Goal: Find specific page/section: Find specific page/section

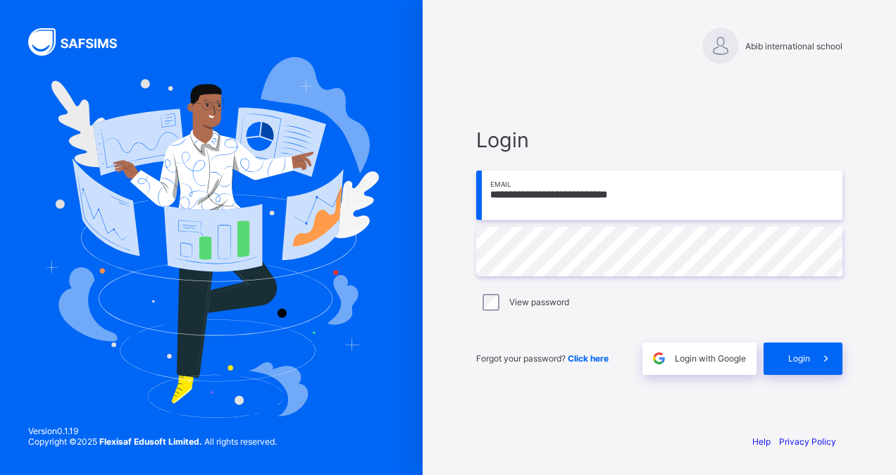
click at [631, 193] on input "**********" at bounding box center [659, 194] width 366 height 49
type input "**********"
click at [796, 355] on span "Login" at bounding box center [799, 358] width 22 height 11
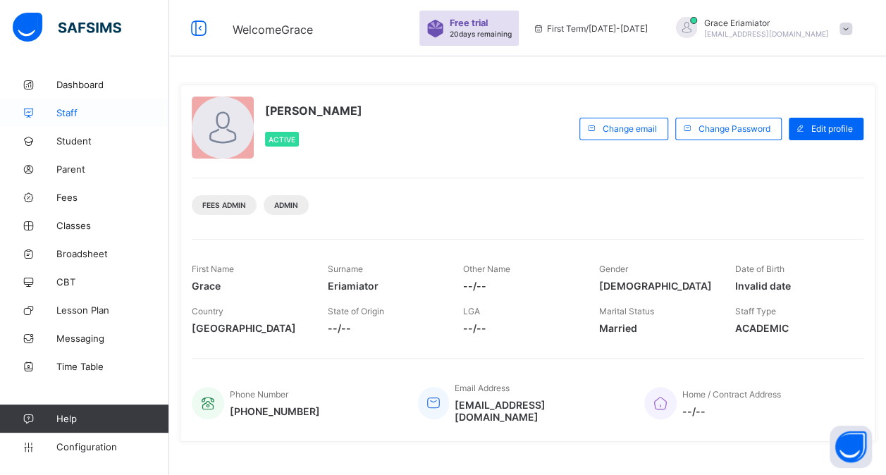
click at [79, 108] on span "Staff" at bounding box center [112, 112] width 113 height 11
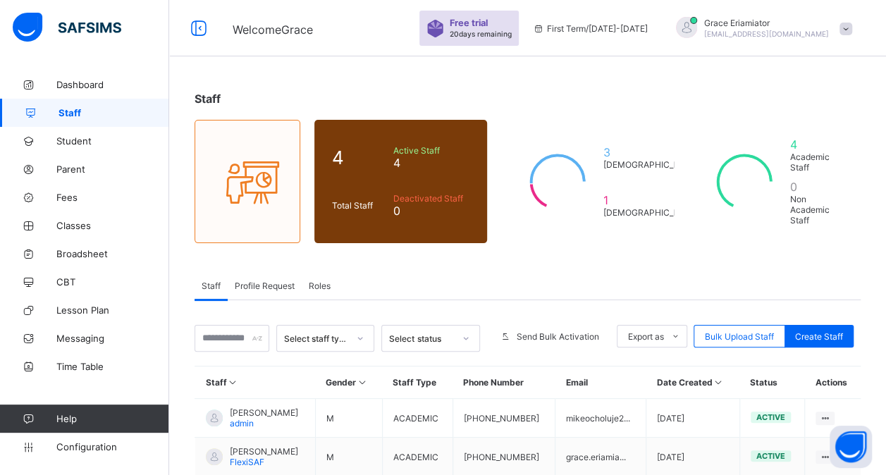
click at [321, 273] on div "Roles" at bounding box center [320, 285] width 36 height 28
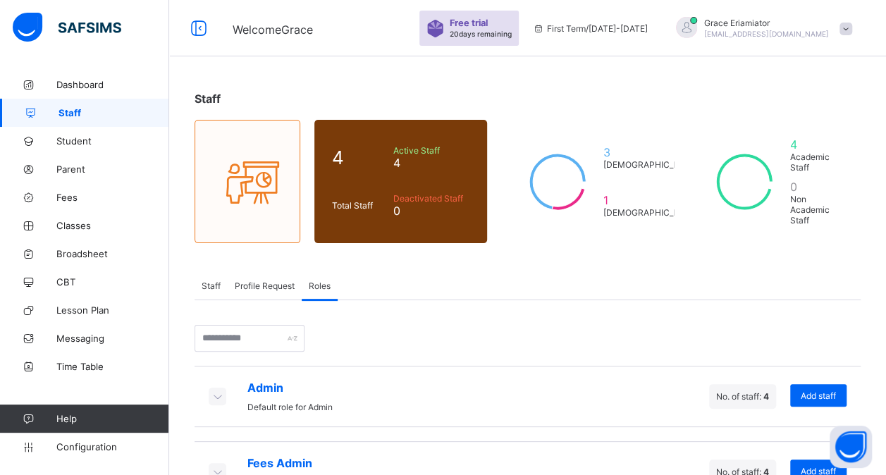
scroll to position [114, 0]
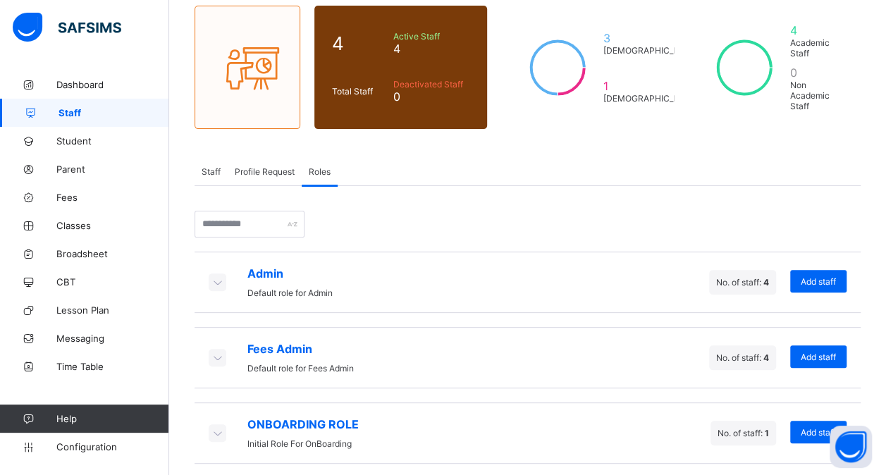
click at [216, 277] on icon at bounding box center [216, 282] width 15 height 14
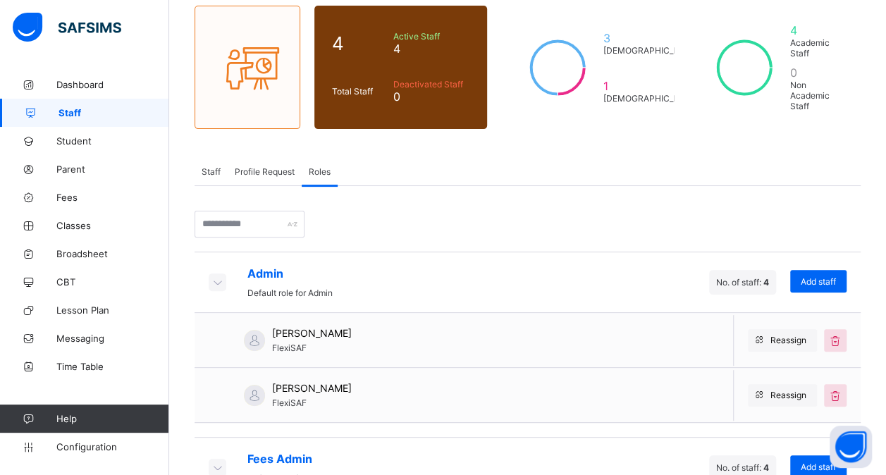
click at [216, 277] on icon at bounding box center [216, 282] width 15 height 14
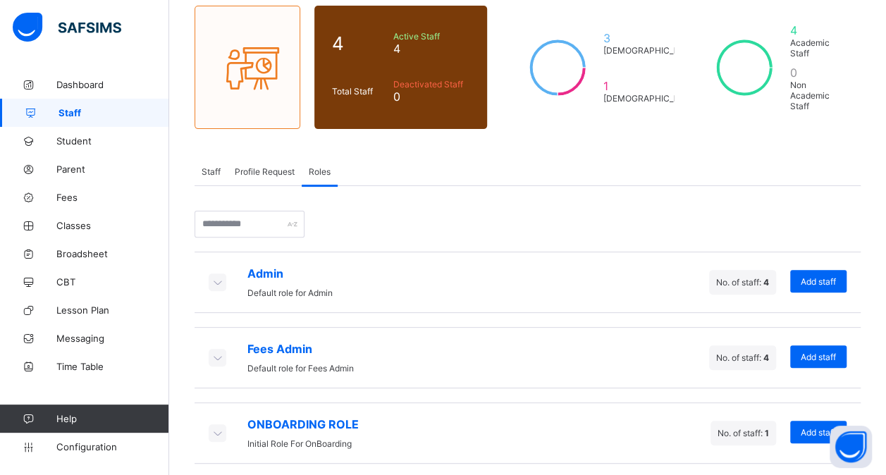
drag, startPoint x: 313, startPoint y: 267, endPoint x: 250, endPoint y: 244, distance: 66.9
click at [250, 244] on div "Admin Default role for Admin No. of staff: 4 Add staff Fees Admin Default role …" at bounding box center [527, 325] width 666 height 278
click at [89, 447] on span "Configuration" at bounding box center [112, 446] width 112 height 11
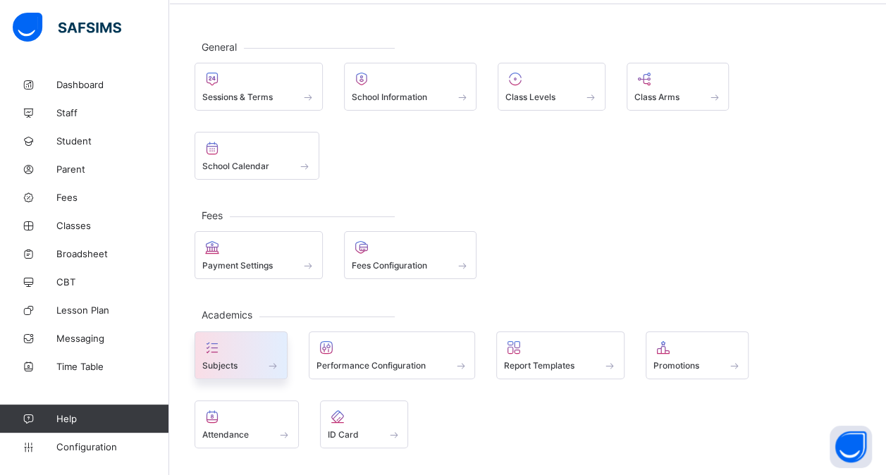
scroll to position [45, 0]
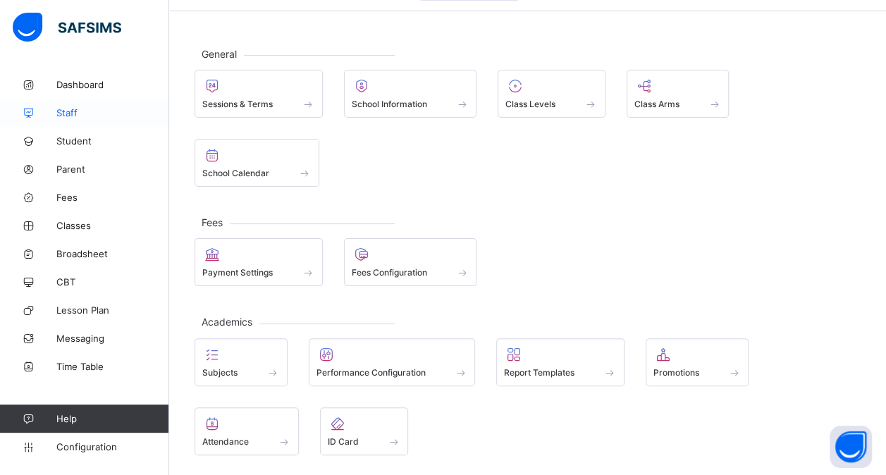
click at [99, 113] on span "Staff" at bounding box center [112, 112] width 113 height 11
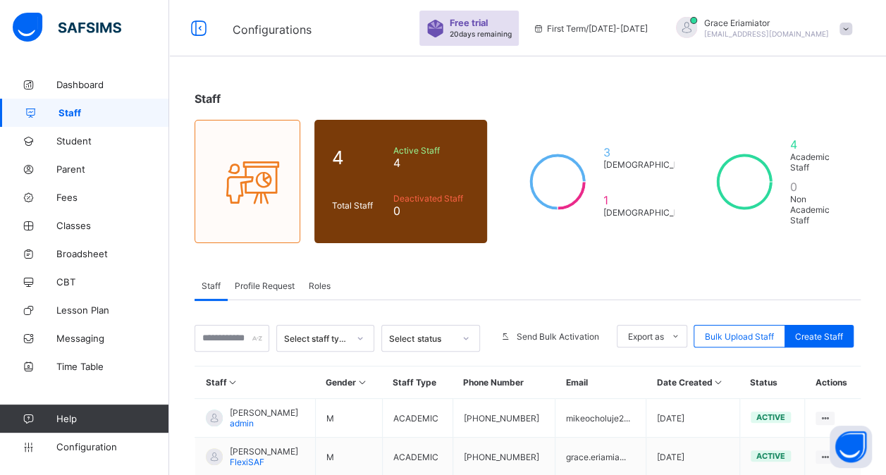
click at [283, 33] on span "Configurations" at bounding box center [271, 30] width 79 height 14
click at [88, 445] on span "Configuration" at bounding box center [112, 446] width 112 height 11
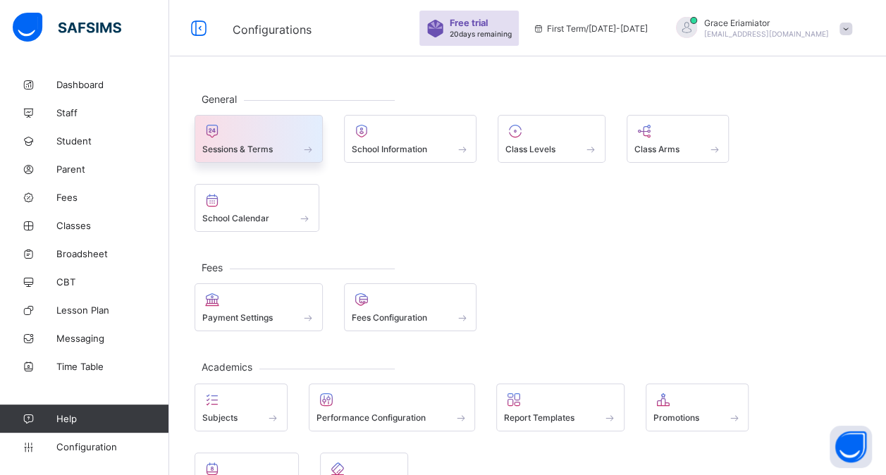
click at [256, 143] on div "Sessions & Terms" at bounding box center [258, 149] width 113 height 12
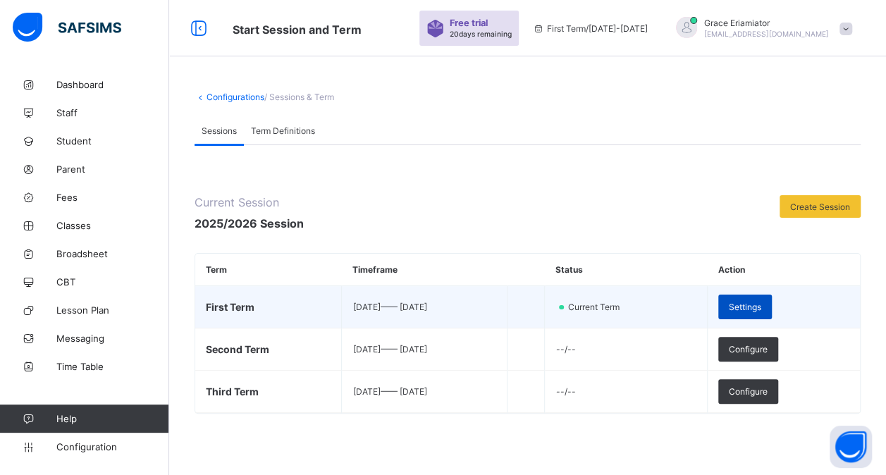
click at [761, 303] on span "Settings" at bounding box center [744, 307] width 32 height 11
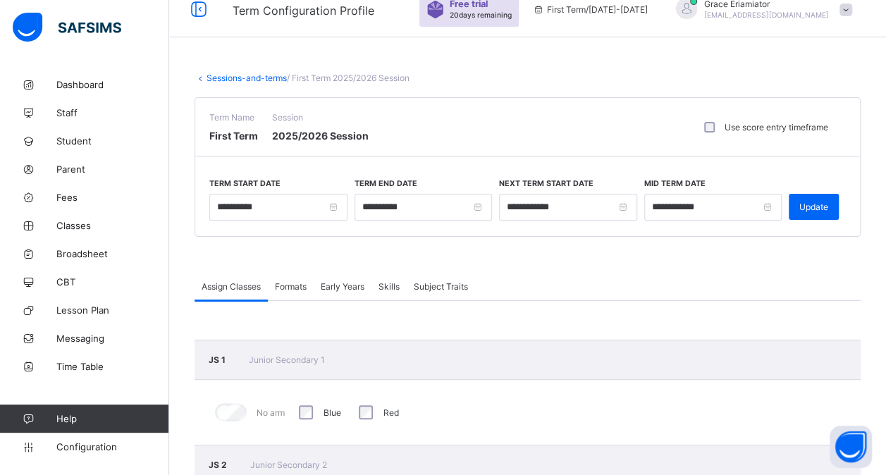
scroll to position [20, 0]
click at [59, 225] on span "Classes" at bounding box center [112, 225] width 113 height 11
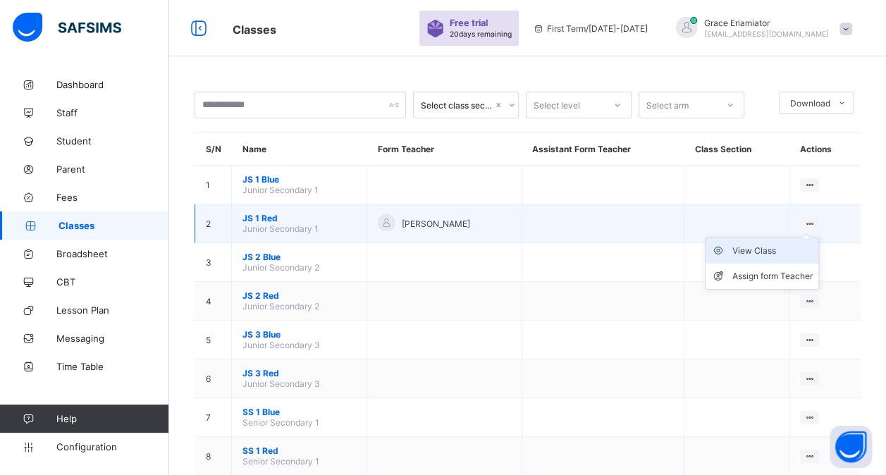
click at [758, 244] on div "View Class" at bounding box center [772, 251] width 80 height 14
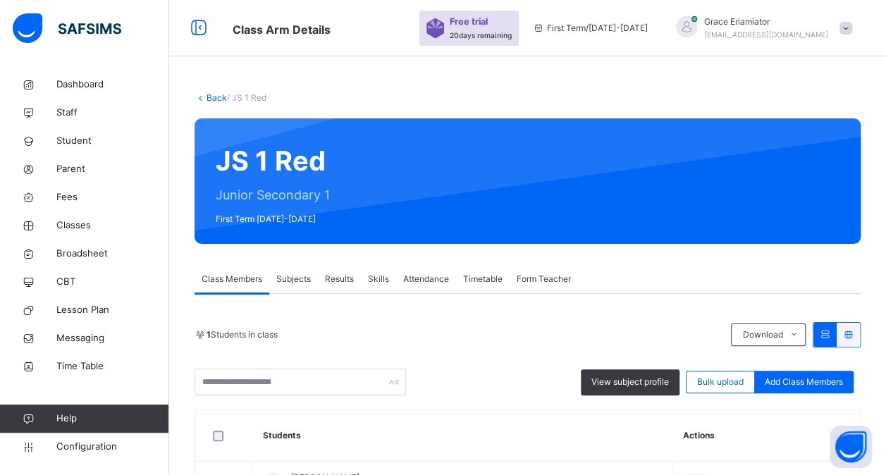
click at [352, 285] on span "Results" at bounding box center [339, 279] width 29 height 13
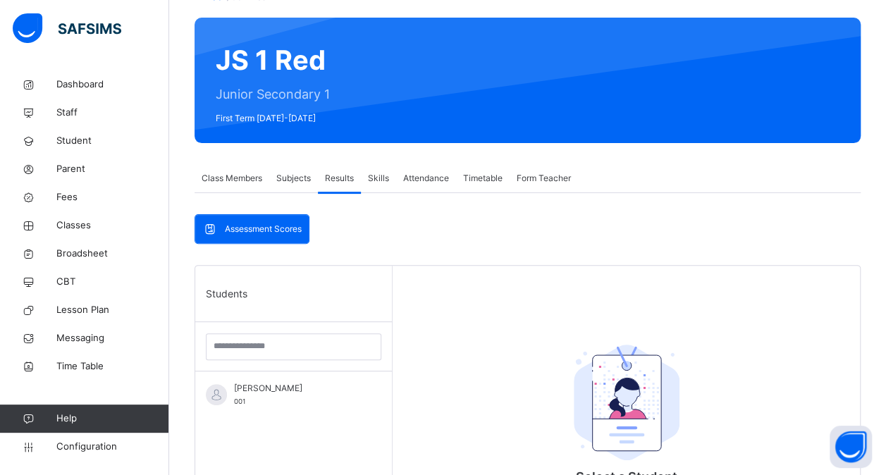
scroll to position [101, 0]
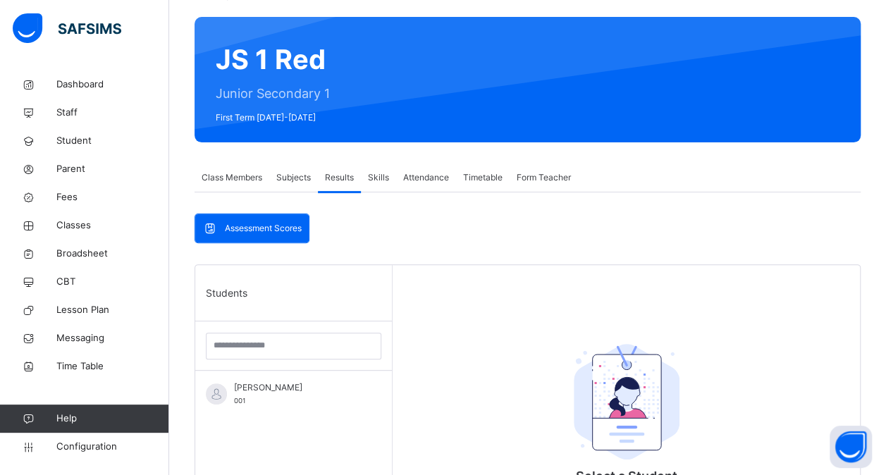
click at [286, 182] on span "Subjects" at bounding box center [293, 177] width 35 height 13
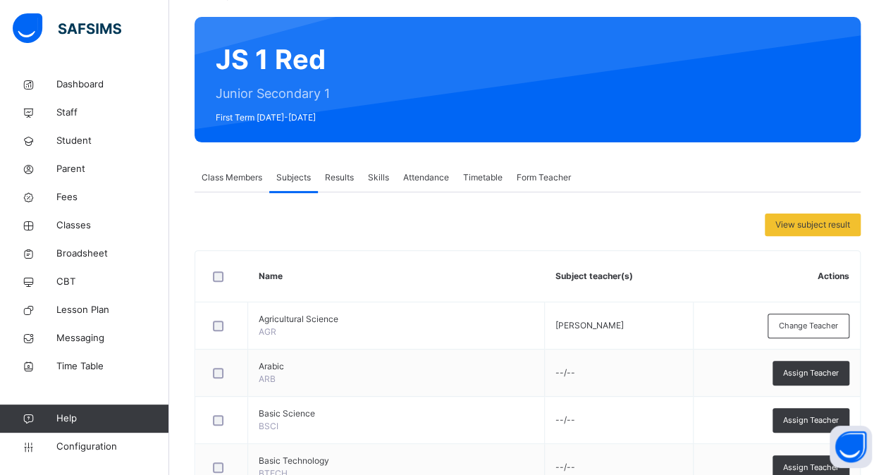
click at [426, 179] on span "Attendance" at bounding box center [426, 177] width 46 height 13
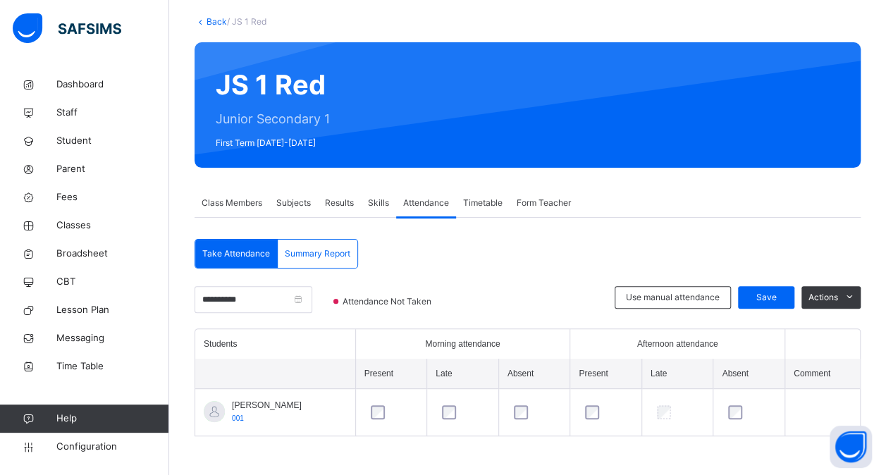
scroll to position [75, 0]
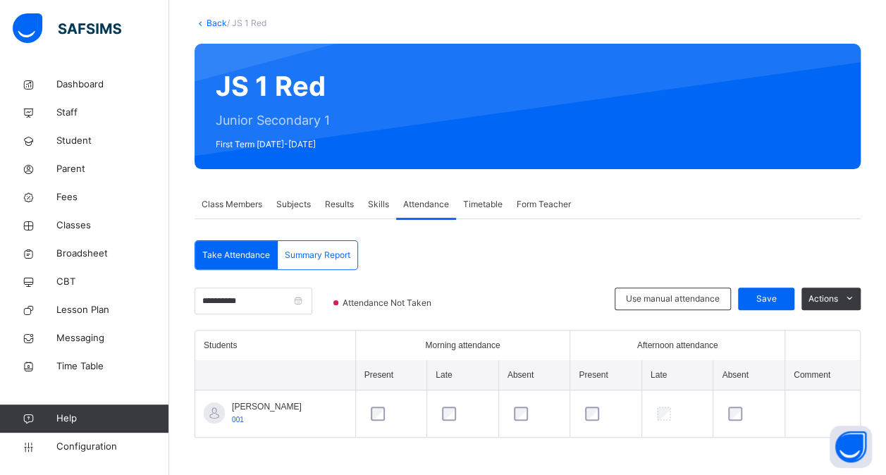
click at [235, 206] on span "Class Members" at bounding box center [231, 204] width 61 height 13
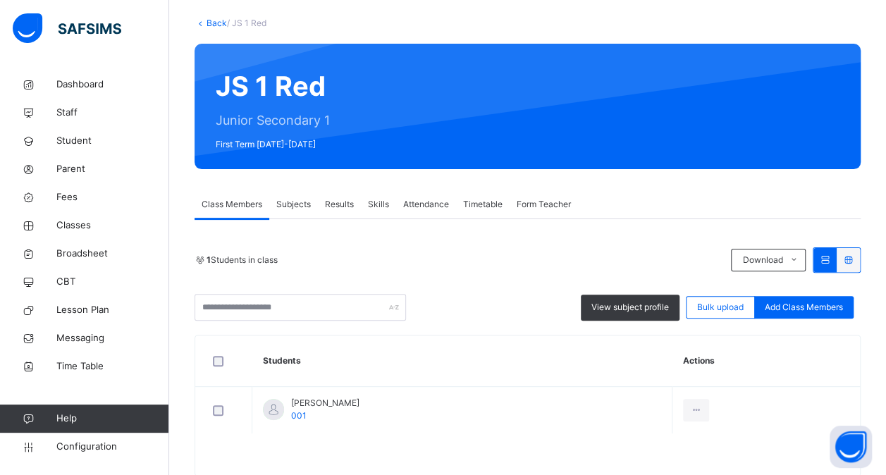
scroll to position [101, 0]
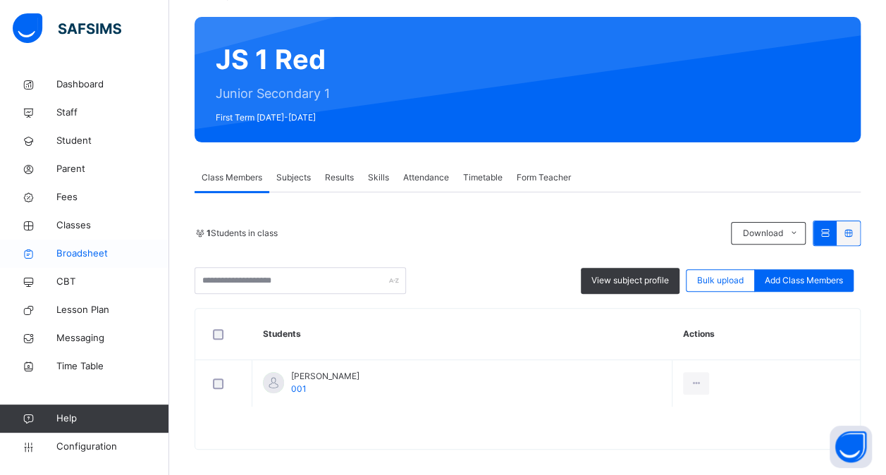
click at [86, 252] on span "Broadsheet" at bounding box center [112, 254] width 113 height 14
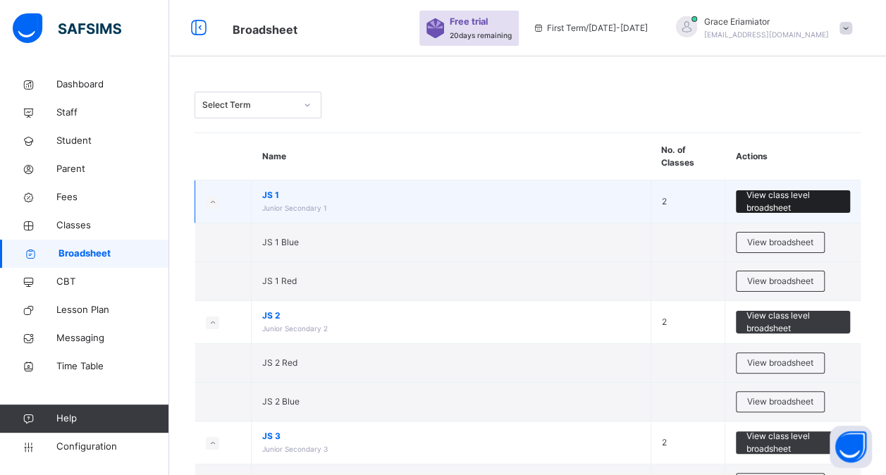
click at [776, 208] on span "View class level broadsheet" at bounding box center [792, 201] width 93 height 25
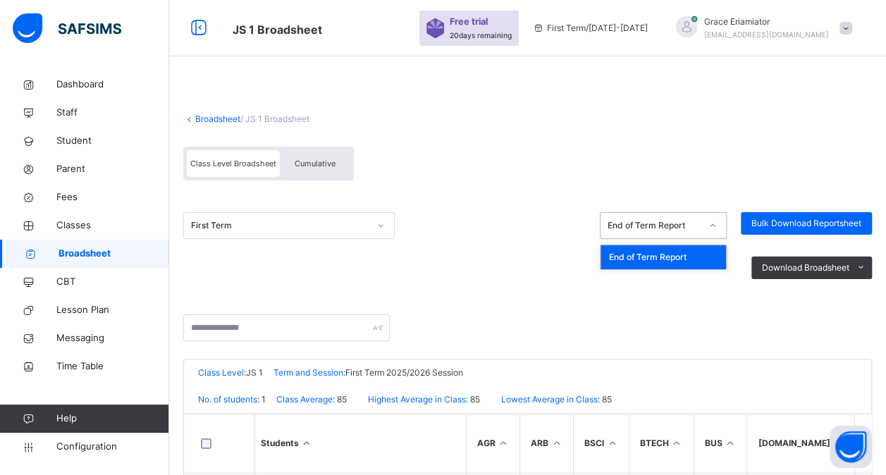
click at [716, 222] on icon at bounding box center [712, 225] width 8 height 14
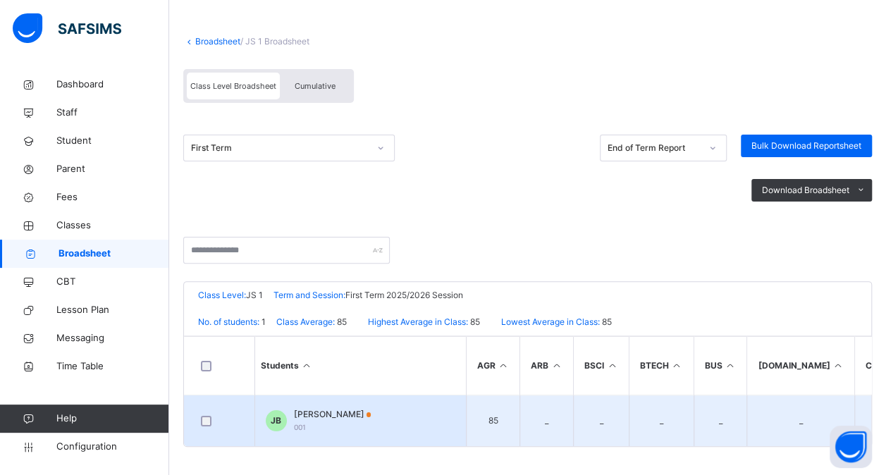
click at [198, 416] on div at bounding box center [219, 421] width 42 height 11
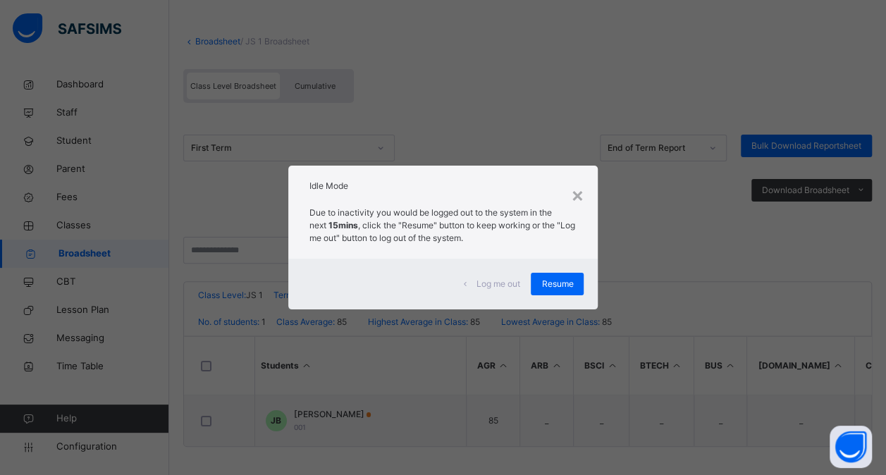
click at [564, 299] on div "Log me out Resume" at bounding box center [443, 284] width 310 height 51
click at [568, 291] on div "Resume" at bounding box center [556, 284] width 53 height 23
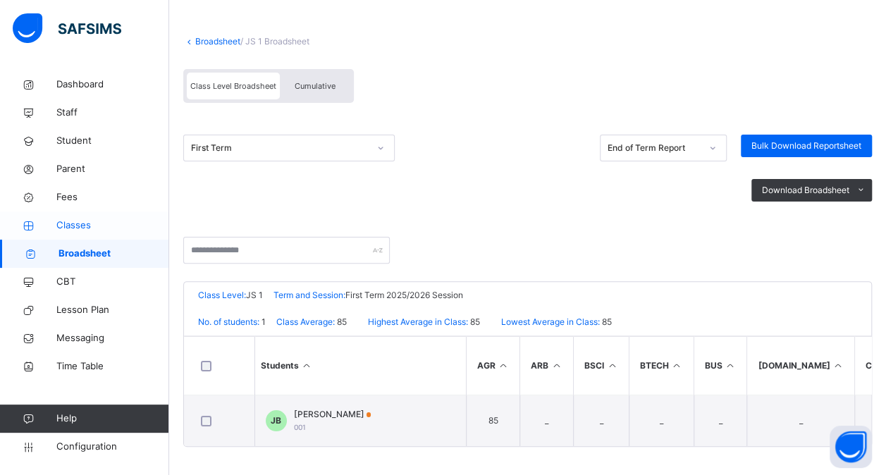
click at [79, 222] on span "Classes" at bounding box center [112, 225] width 113 height 14
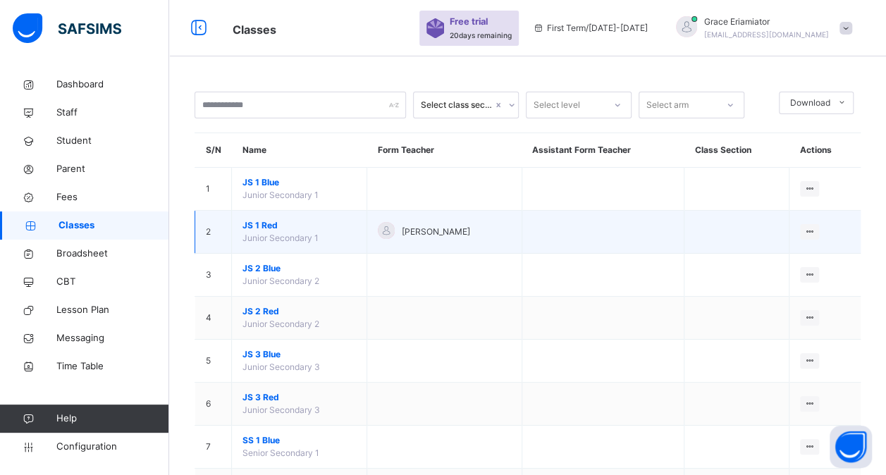
click at [254, 225] on span "JS 1 Red" at bounding box center [298, 225] width 113 height 13
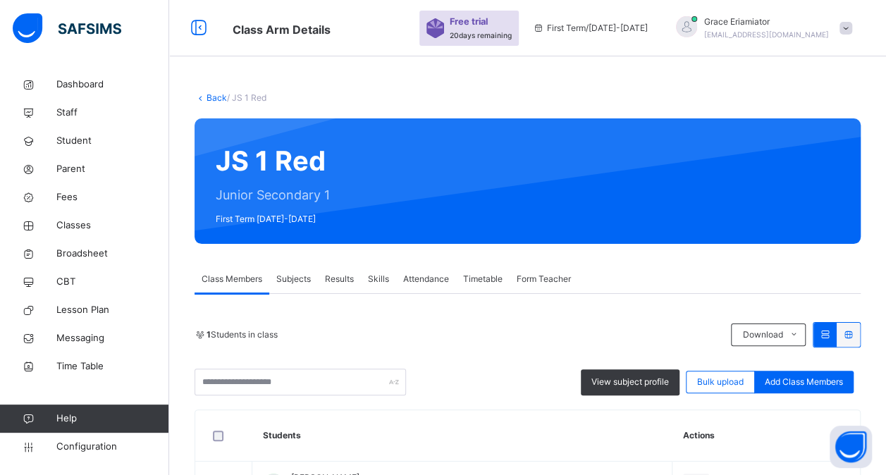
click at [346, 273] on span "Results" at bounding box center [339, 279] width 29 height 13
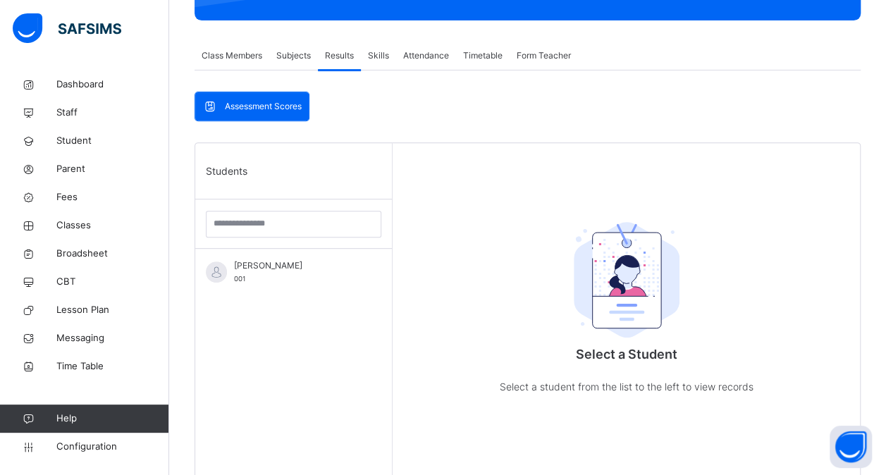
scroll to position [224, 0]
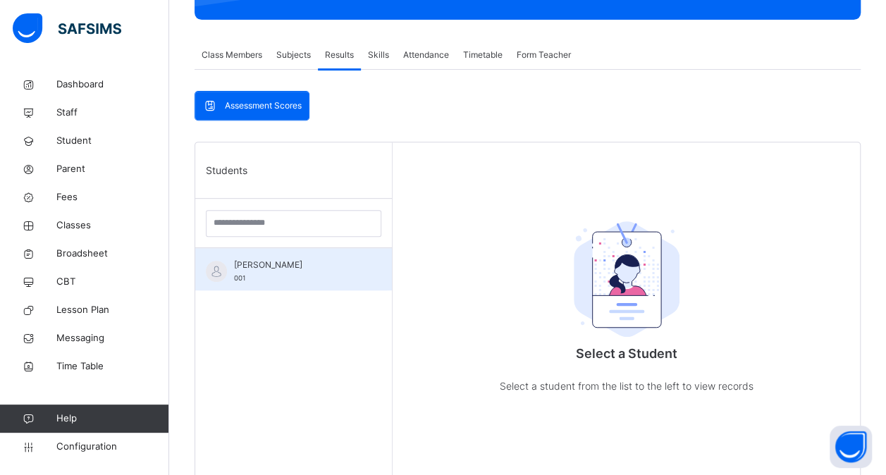
click at [309, 269] on span "[PERSON_NAME]" at bounding box center [297, 265] width 126 height 13
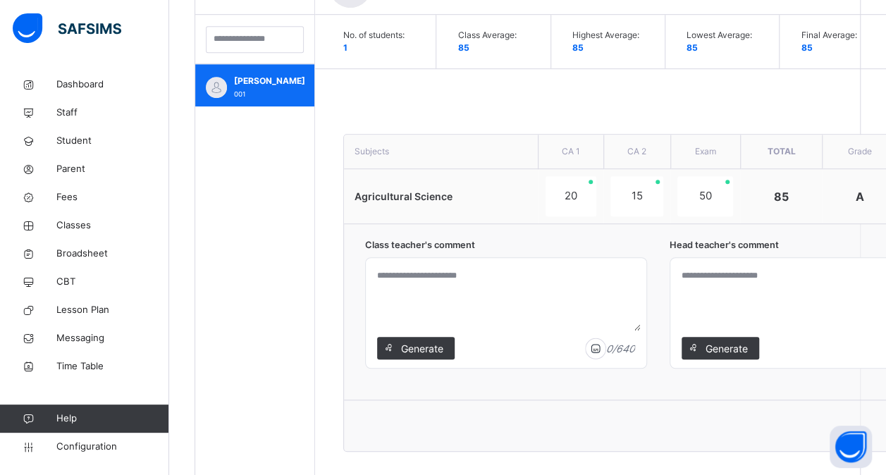
scroll to position [452, 0]
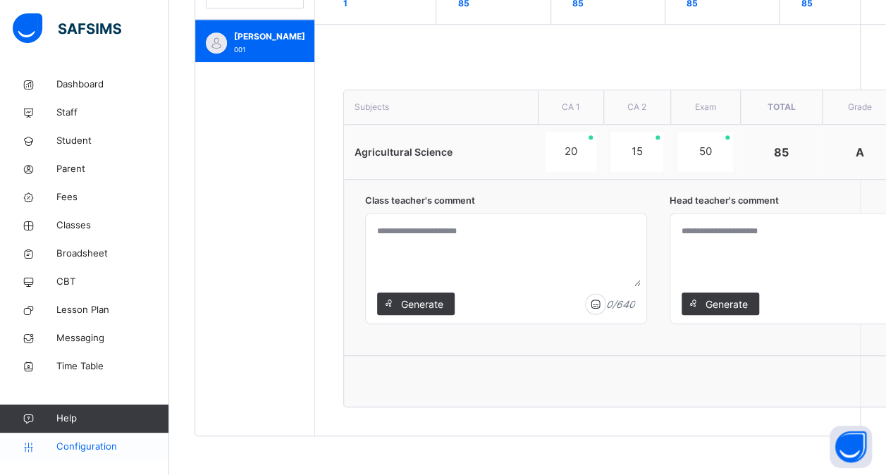
click at [80, 445] on span "Configuration" at bounding box center [112, 447] width 112 height 14
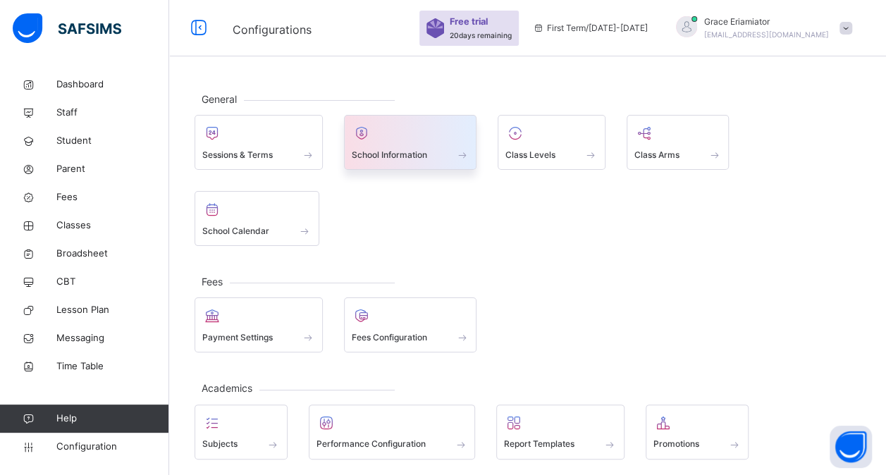
click at [391, 139] on div at bounding box center [411, 133] width 118 height 21
select select "**"
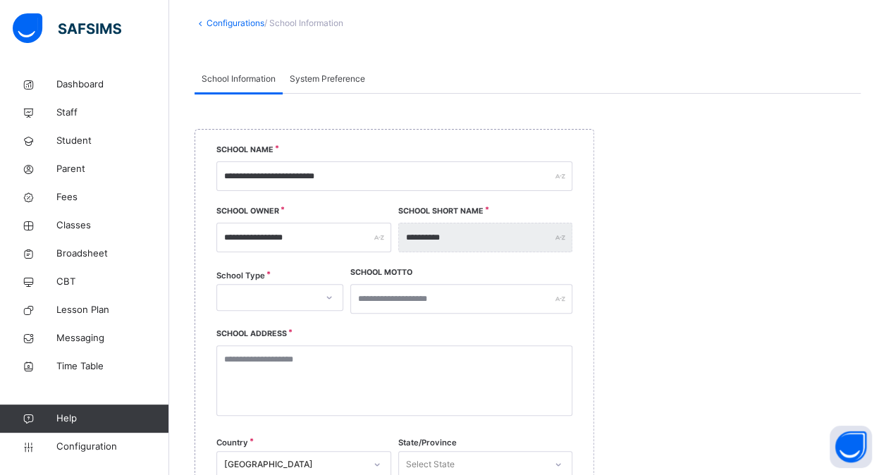
scroll to position [74, 0]
